Goal: Information Seeking & Learning: Check status

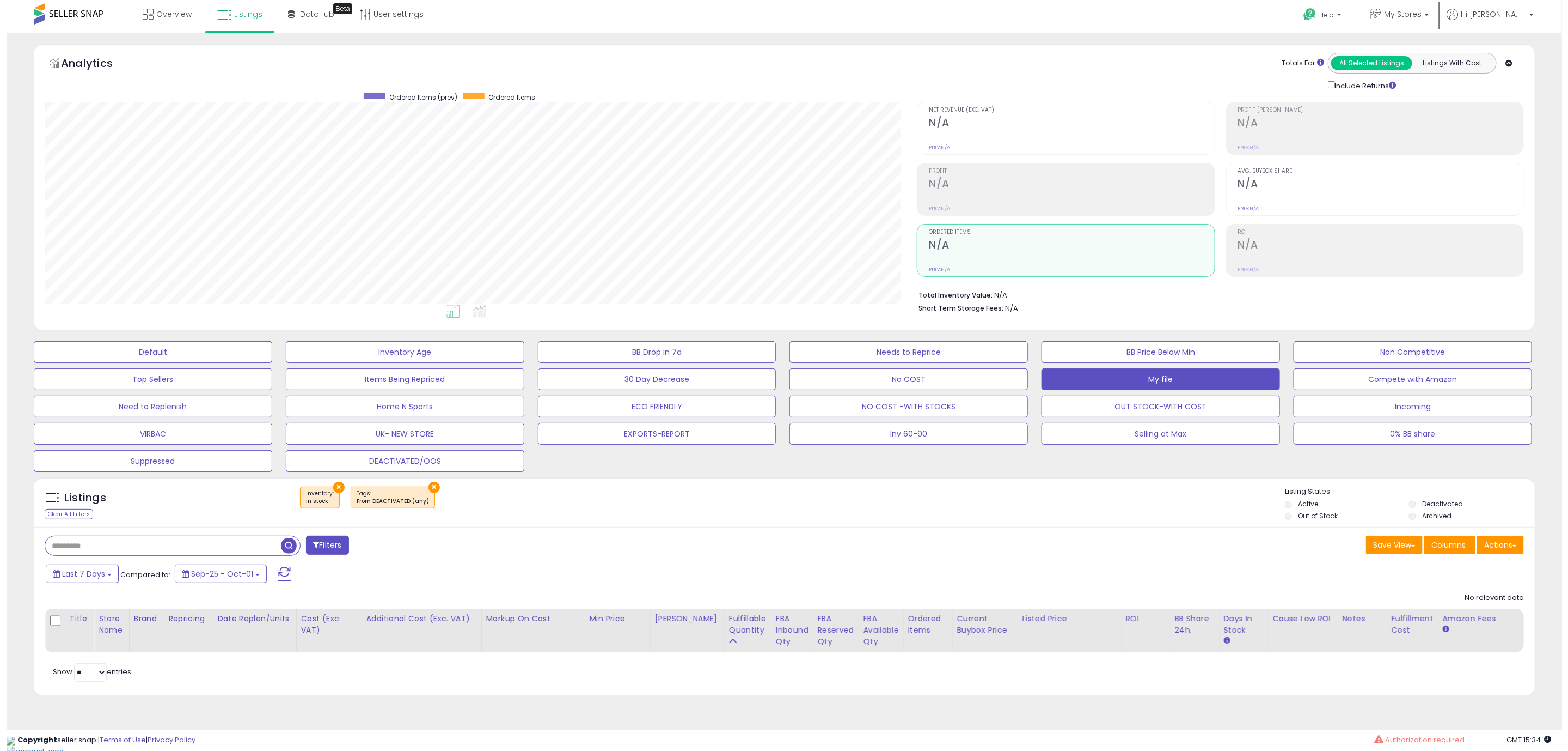
scroll to position [224, 872]
drag, startPoint x: 72, startPoint y: 512, endPoint x: 103, endPoint y: 517, distance: 31.4
click at [74, 513] on div "Clear All Filters" at bounding box center [63, 513] width 49 height 10
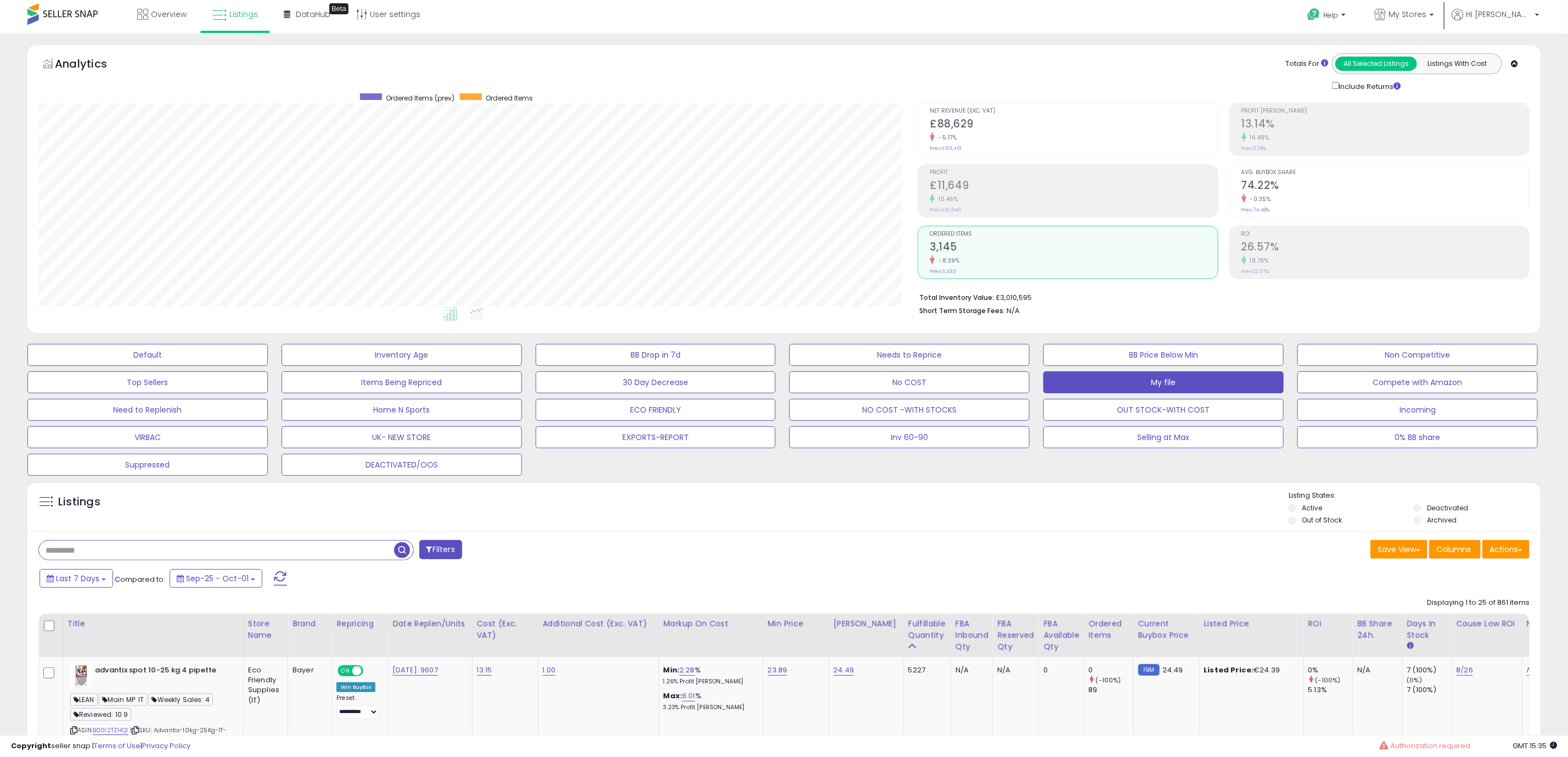
click at [110, 546] on input "text" at bounding box center [217, 549] width 355 height 19
paste input "**********"
type input "**********"
drag, startPoint x: 116, startPoint y: 535, endPoint x: 122, endPoint y: 548, distance: 14.3
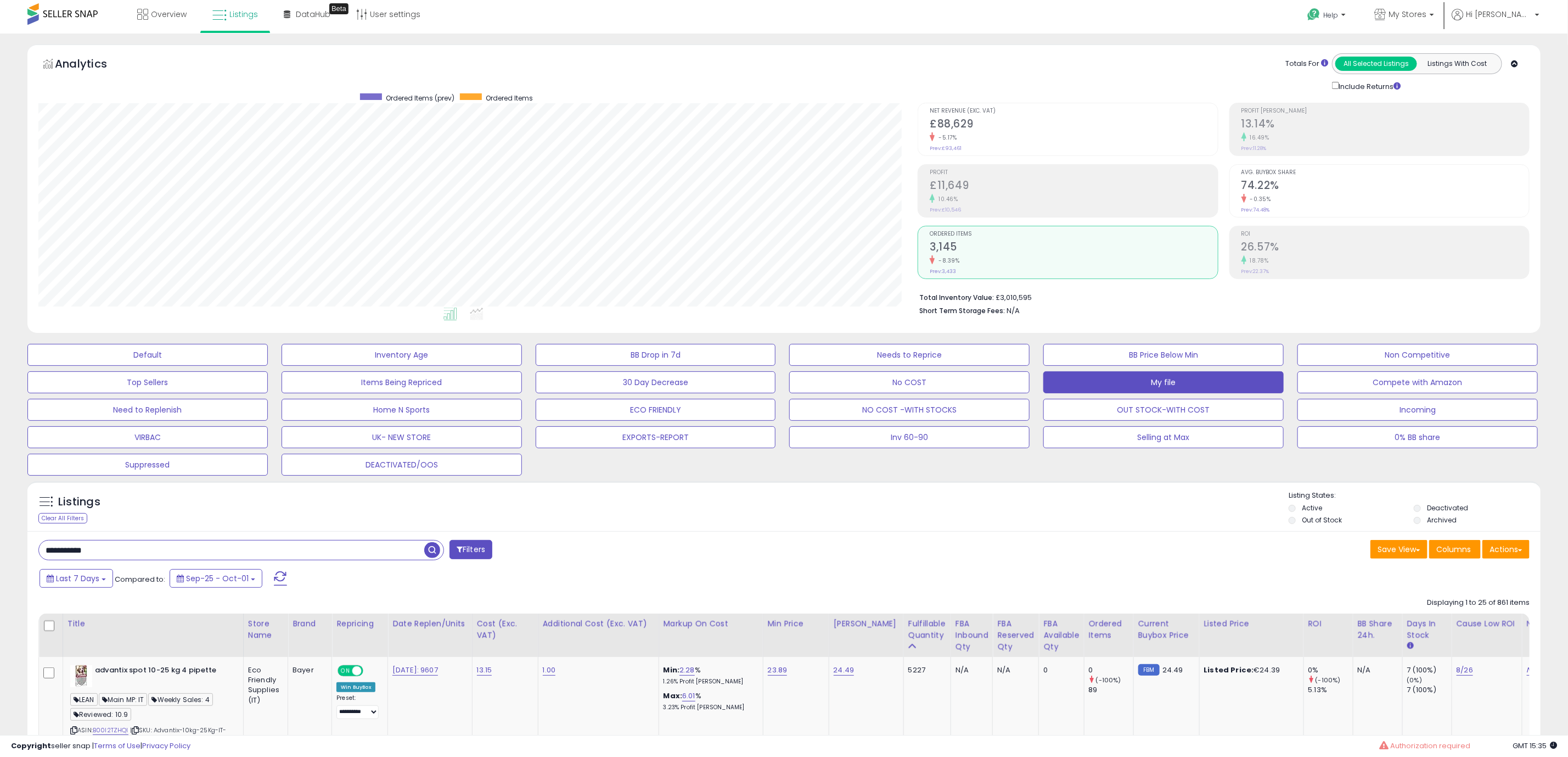
click at [639, 585] on div "Last 7 Days Compared to: Sep-25 - Oct-01" at bounding box center [596, 580] width 1119 height 25
click at [407, 552] on input "**********" at bounding box center [232, 549] width 385 height 19
click at [477, 552] on button "Filters" at bounding box center [471, 549] width 43 height 19
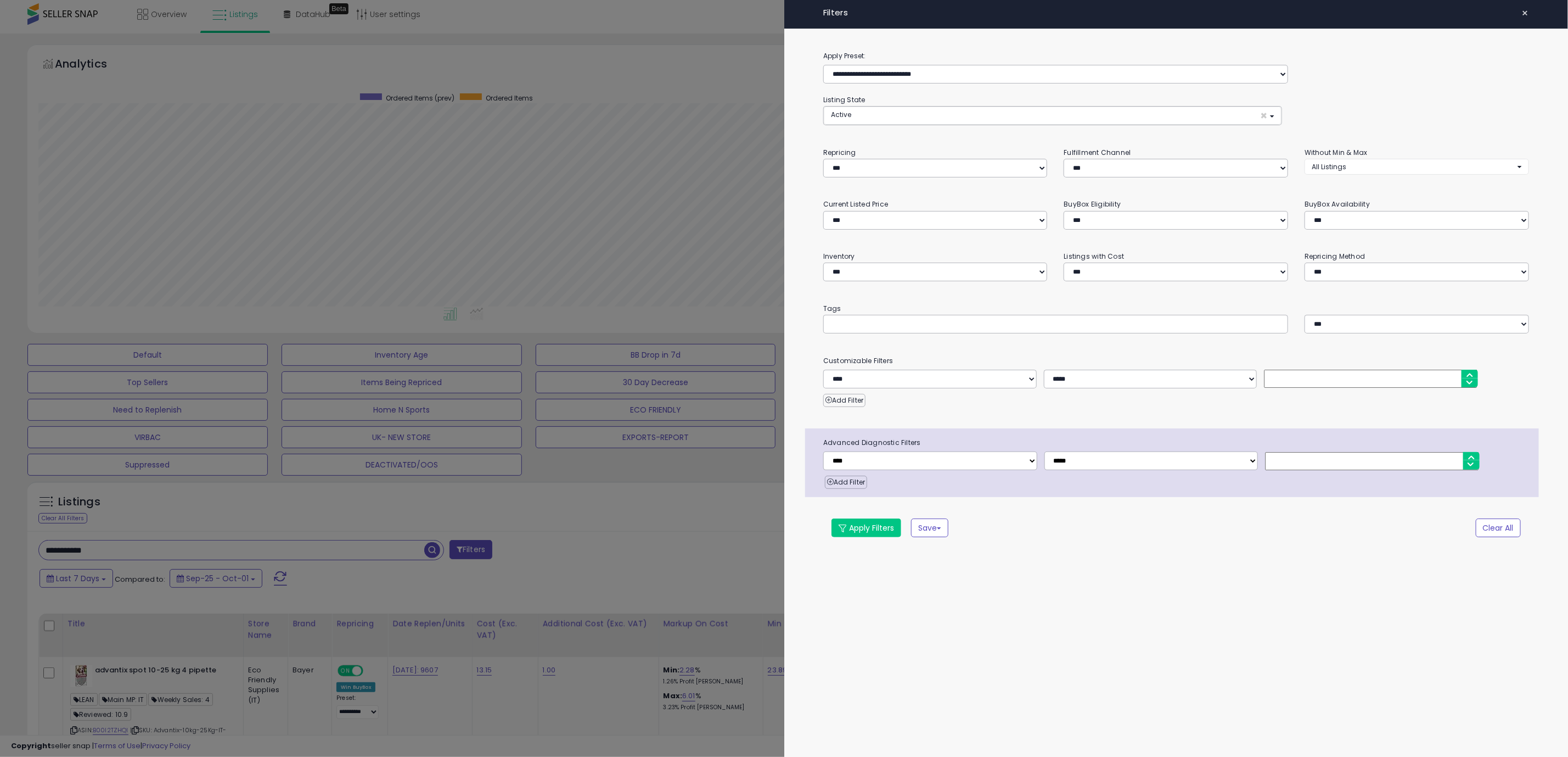
scroll to position [226, 887]
click at [881, 534] on button "Apply Filters" at bounding box center [873, 528] width 70 height 18
click at [0, 0] on div "Retrieving listings data.." at bounding box center [0, 0] width 0 height 0
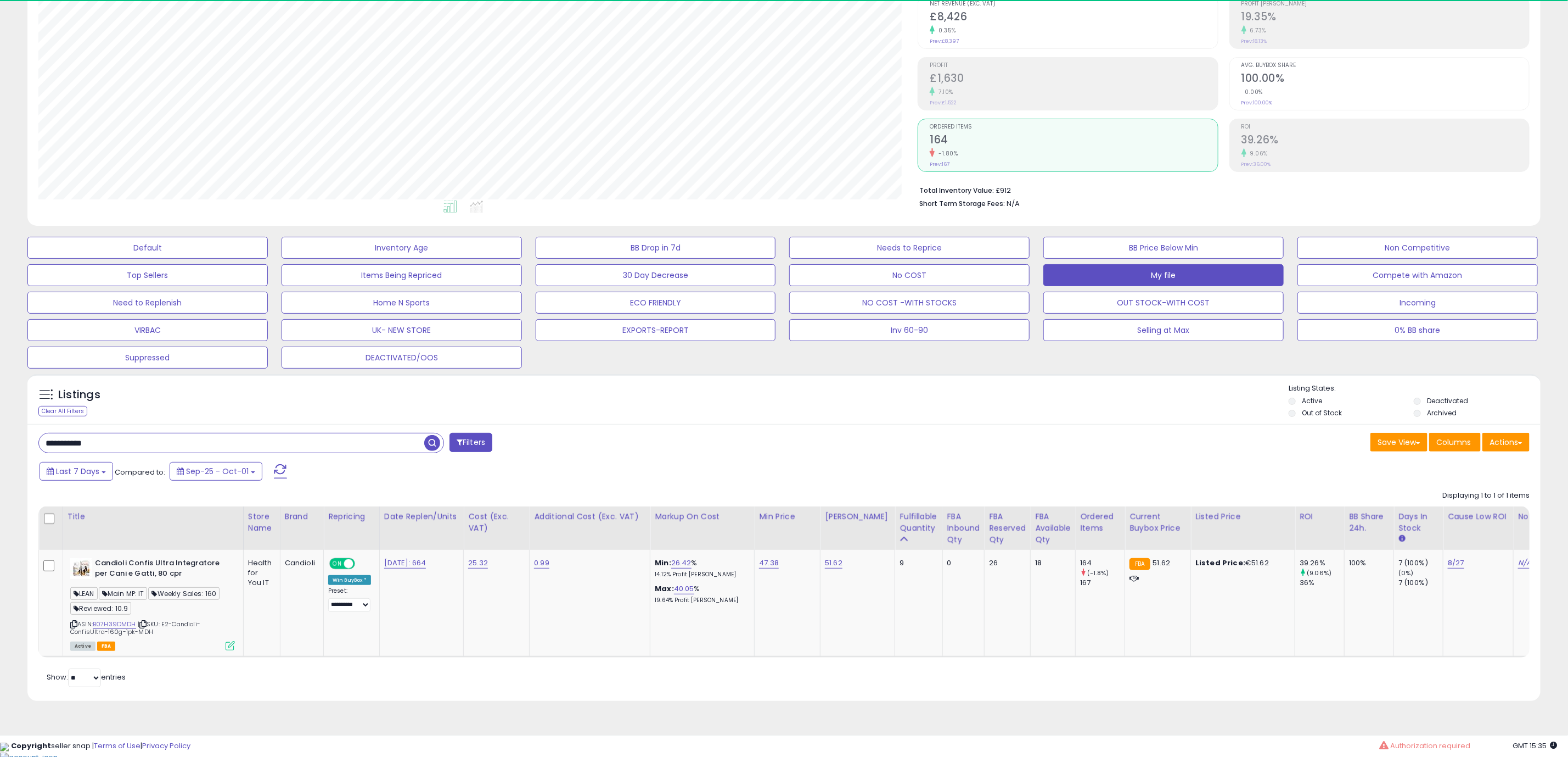
scroll to position [226, 879]
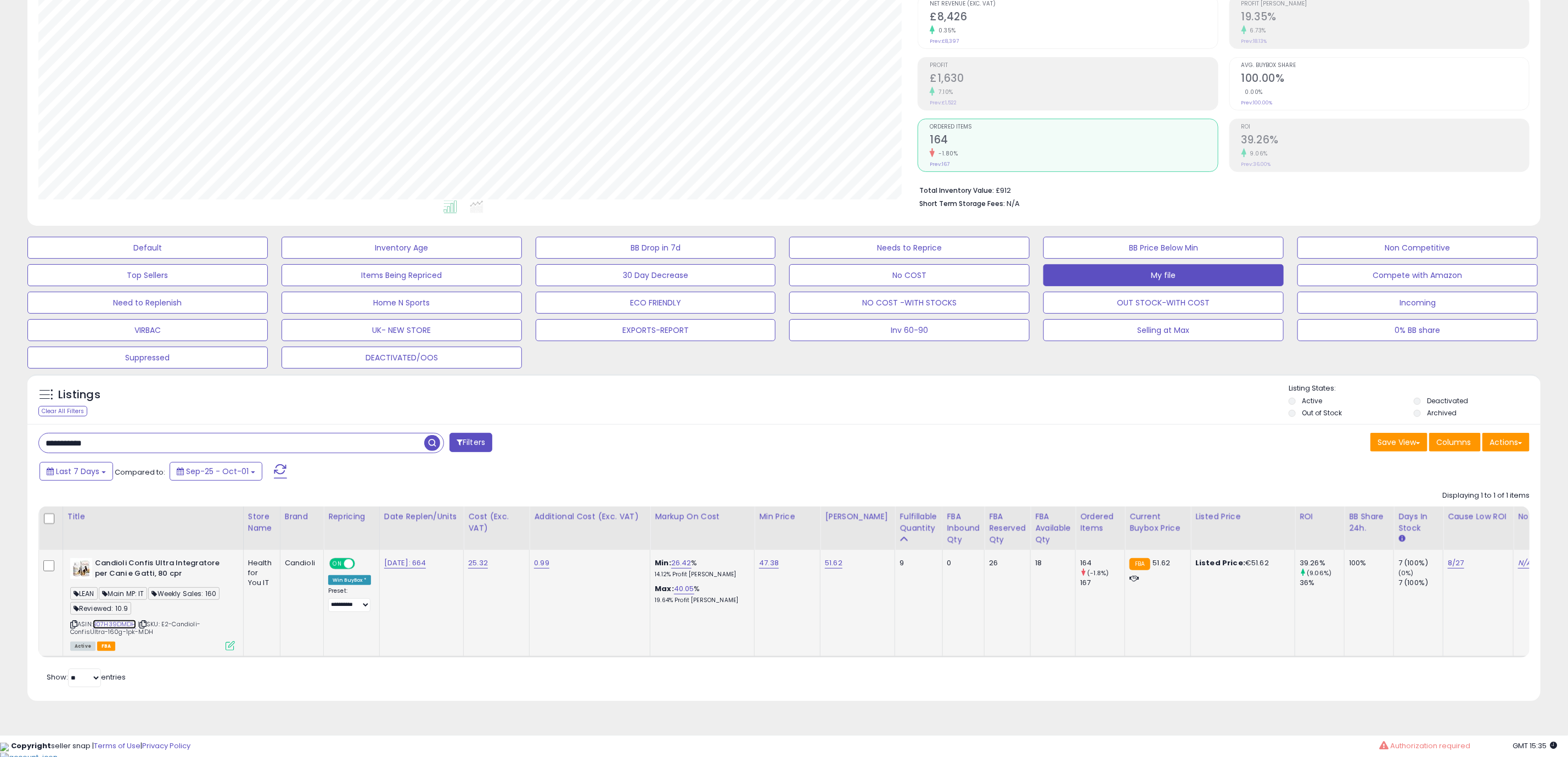
click at [122, 627] on link "B07H39DMDH" at bounding box center [114, 624] width 44 height 9
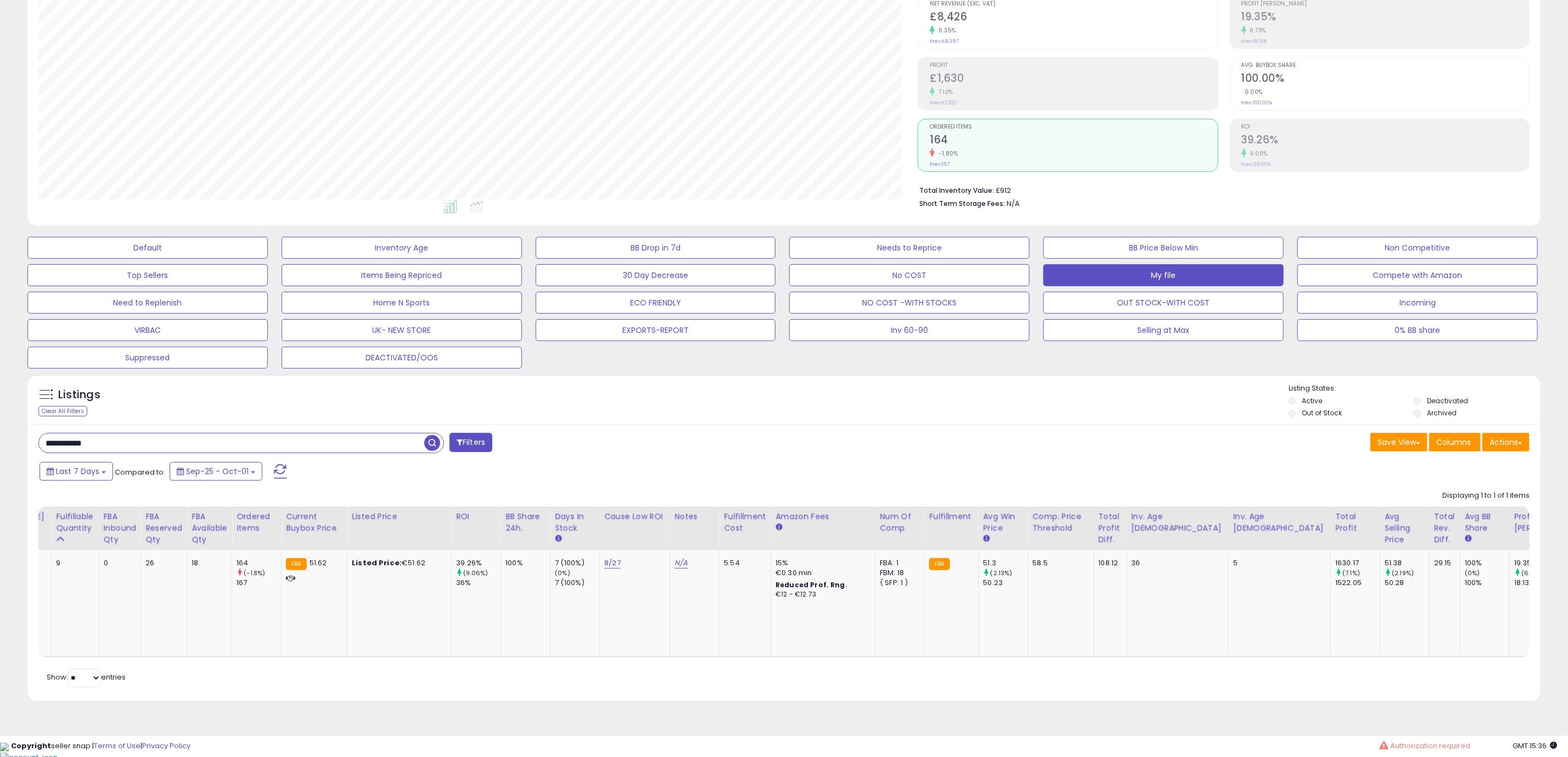
scroll to position [0, 0]
